Goal: Task Accomplishment & Management: Use online tool/utility

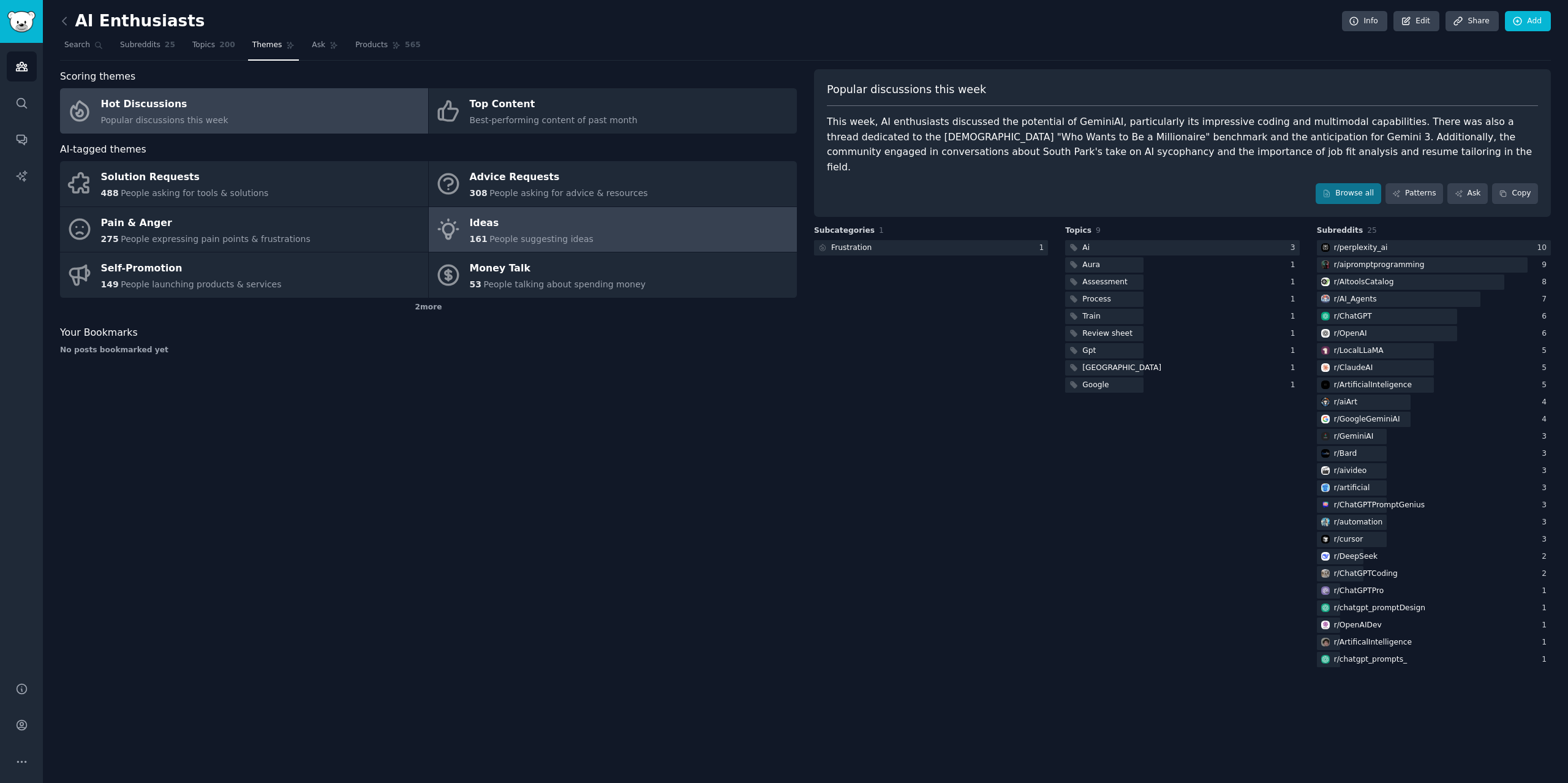
click at [534, 242] on span "People suggesting ideas" at bounding box center [541, 239] width 104 height 10
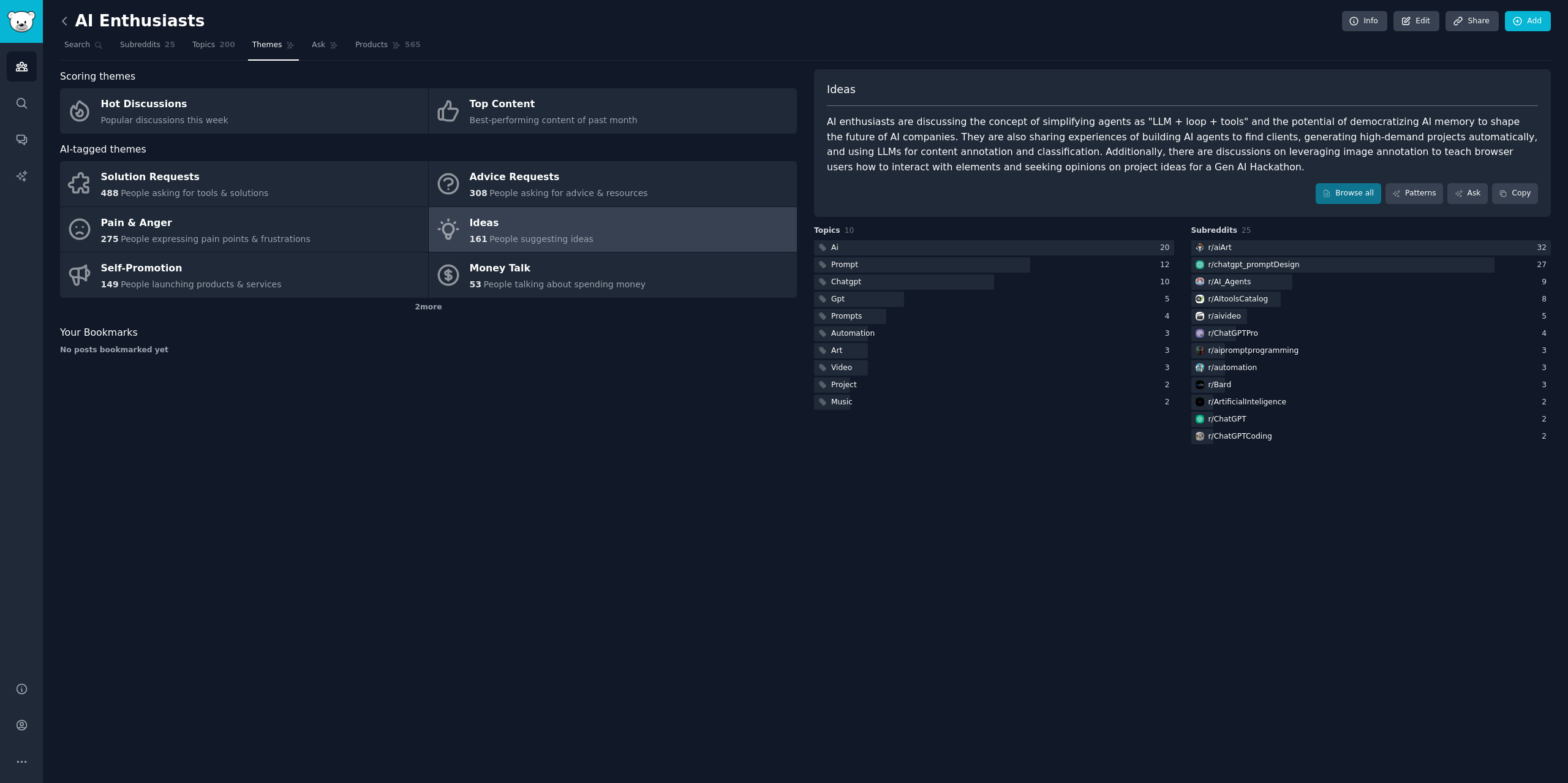
click at [68, 21] on icon at bounding box center [64, 21] width 13 height 13
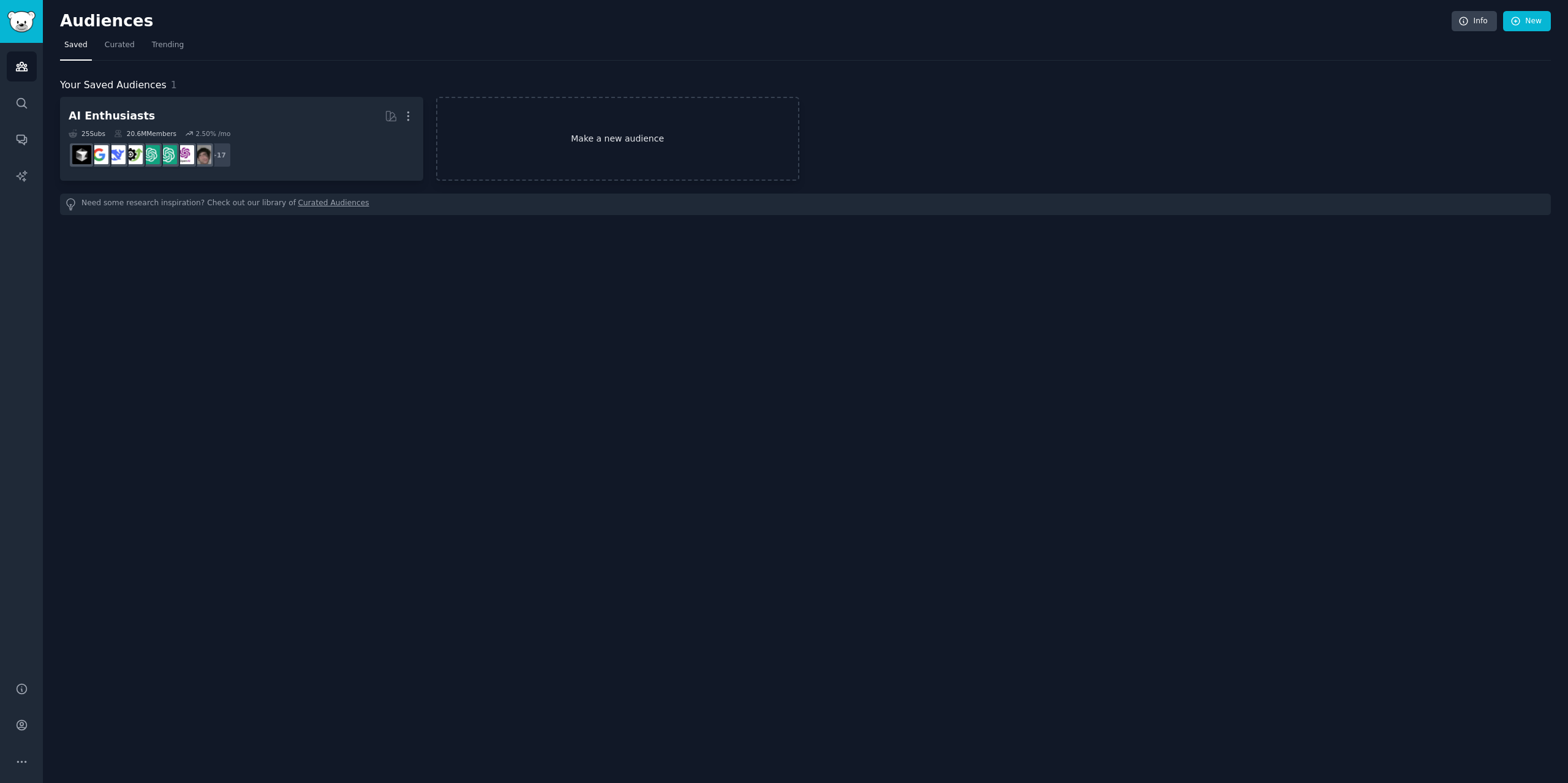
click at [663, 135] on link "Make a new audience" at bounding box center [618, 139] width 363 height 84
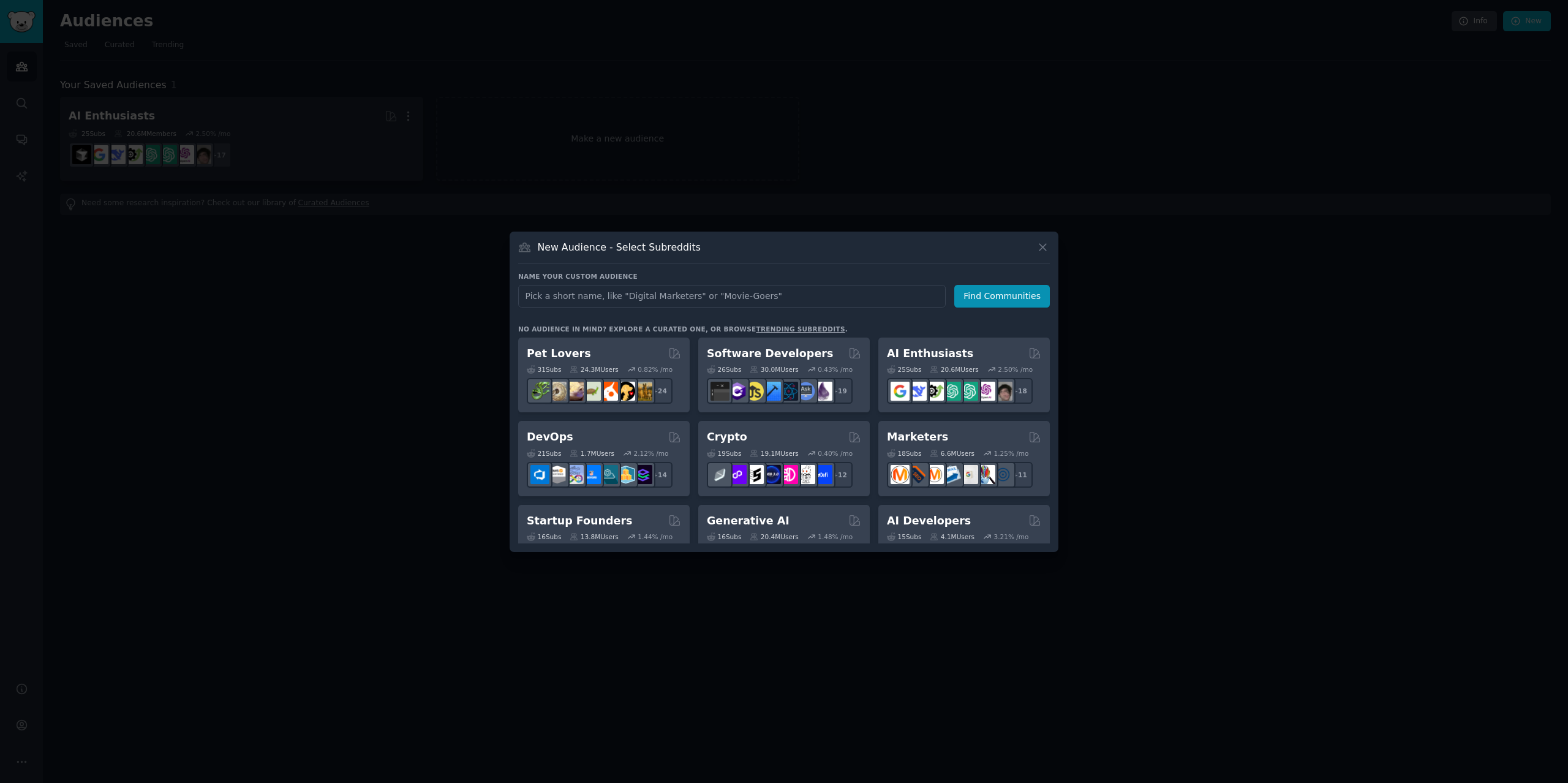
click at [984, 110] on div at bounding box center [784, 392] width 1568 height 783
